Goal: Navigation & Orientation: Find specific page/section

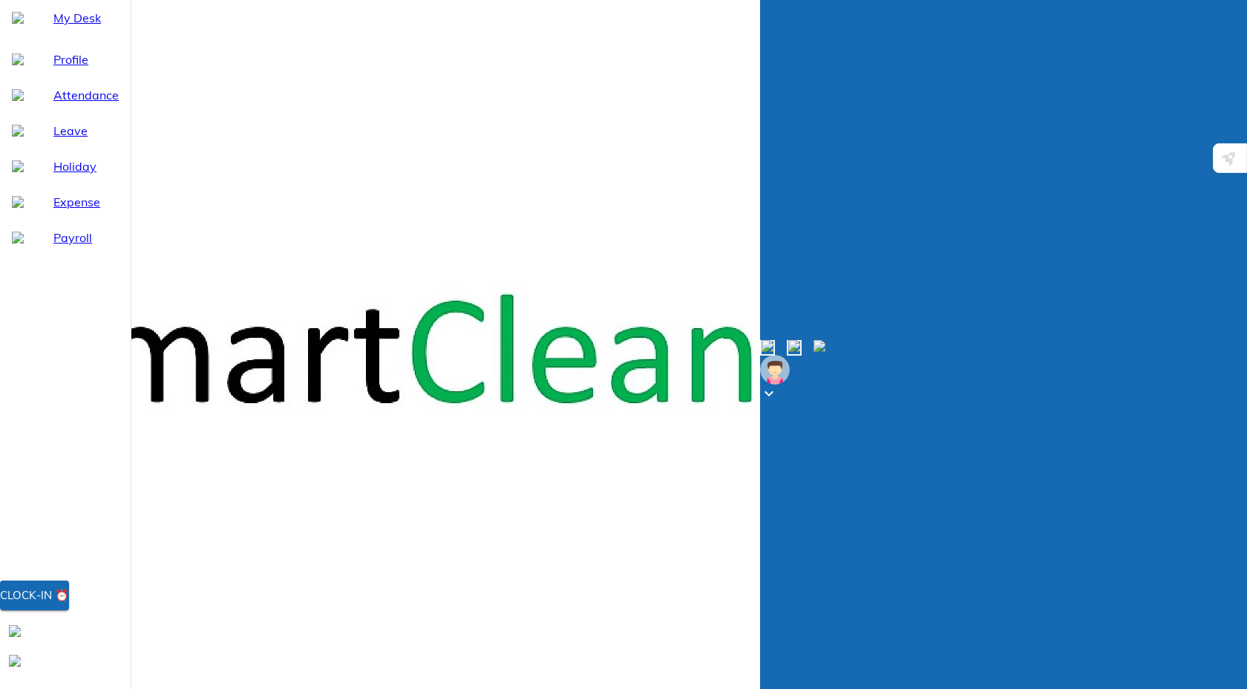
click at [65, 27] on span "My Desk" at bounding box center [85, 18] width 65 height 18
click at [59, 140] on span "Leave" at bounding box center [85, 131] width 65 height 18
select select "9"
click at [61, 104] on span "Attendance" at bounding box center [85, 95] width 65 height 18
select select "9"
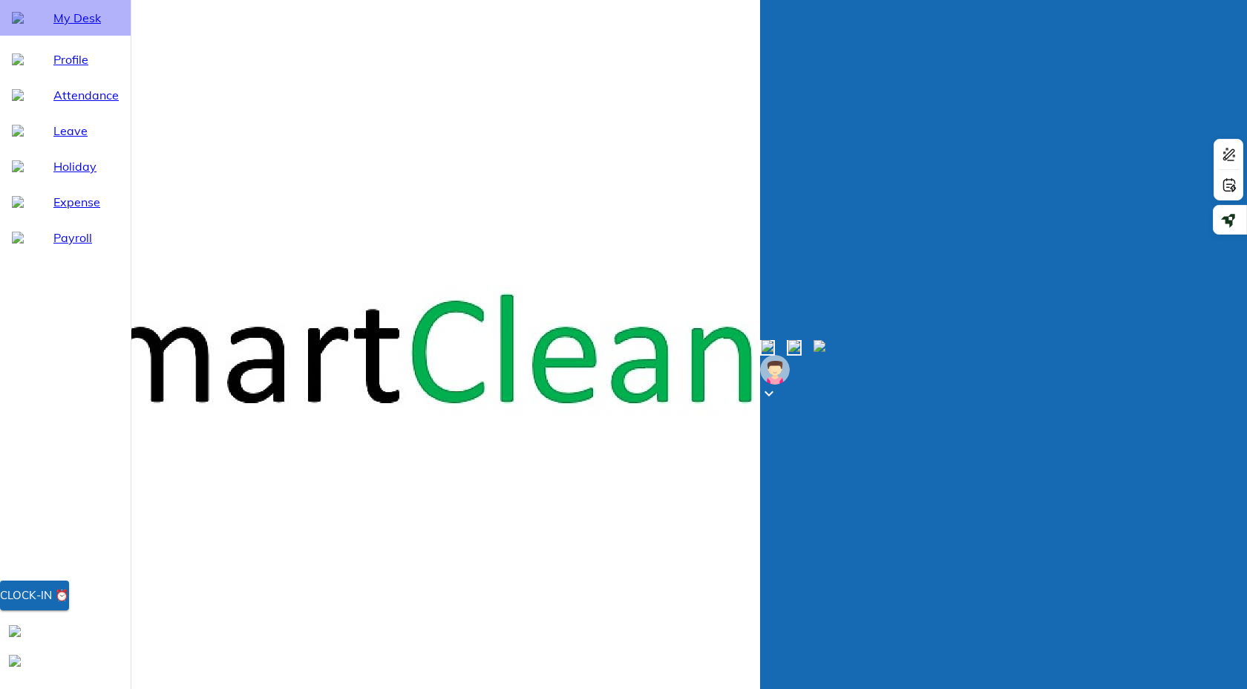
click at [53, 27] on span "My Desk" at bounding box center [85, 18] width 65 height 18
